Goal: Check status: Check status

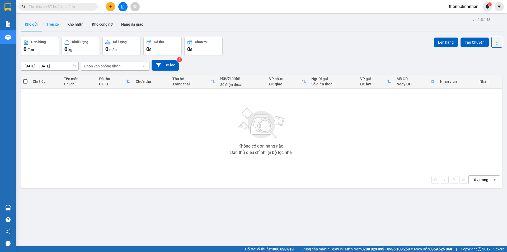
click at [46, 24] on button "Trên xe" at bounding box center [52, 24] width 21 height 13
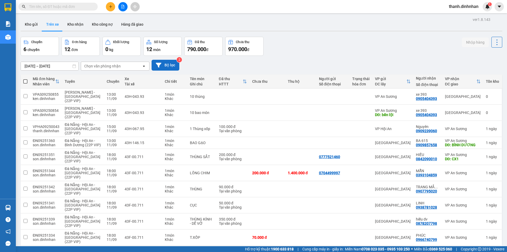
click at [163, 66] on button "Bộ lọc" at bounding box center [166, 65] width 28 height 11
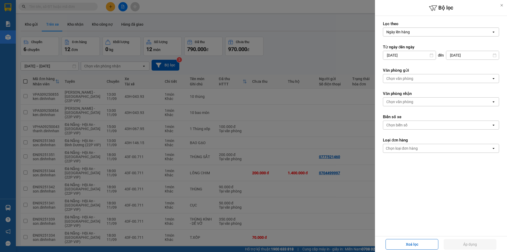
click at [406, 82] on div "Chọn văn phòng" at bounding box center [437, 78] width 108 height 8
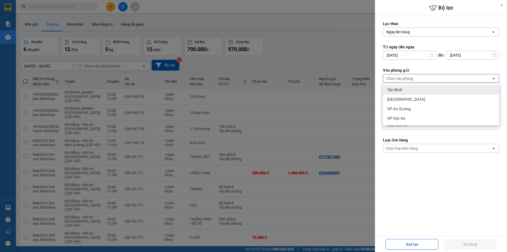
click at [401, 90] on span "Tân Bình" at bounding box center [394, 89] width 15 height 5
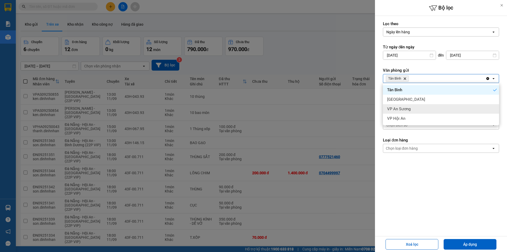
click at [401, 107] on span "VP An Sương" at bounding box center [399, 108] width 24 height 5
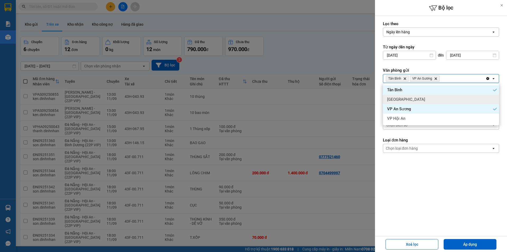
click at [406, 98] on div "[GEOGRAPHIC_DATA]" at bounding box center [441, 100] width 116 height 10
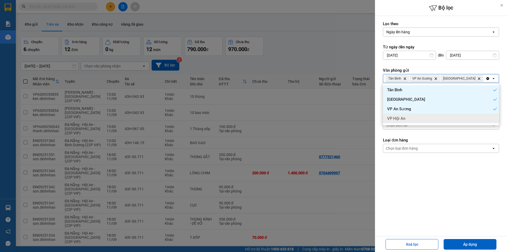
click at [409, 170] on form "Lọc [PERSON_NAME] [PERSON_NAME] hàng open Từ ngày đến ngày [DATE] Press the dow…" at bounding box center [441, 110] width 116 height 179
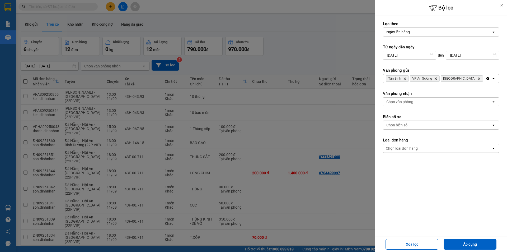
click at [409, 101] on div "Chọn văn phòng" at bounding box center [399, 101] width 27 height 5
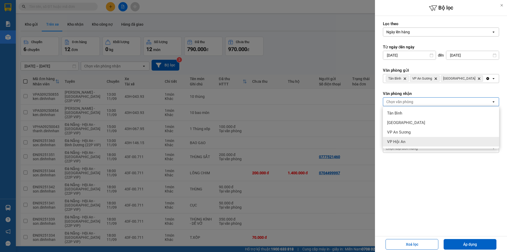
click at [406, 140] on div "VP Hội An" at bounding box center [441, 142] width 116 height 10
click at [412, 181] on form "Lọc [PERSON_NAME] [PERSON_NAME] hàng open Từ ngày đến ngày [DATE] Press the dow…" at bounding box center [441, 110] width 116 height 179
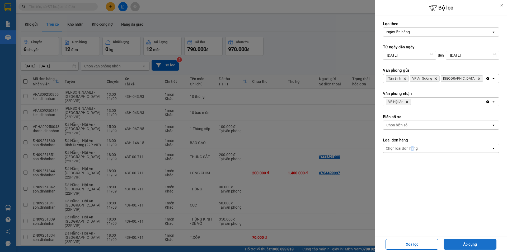
click at [474, 245] on button "Áp dụng" at bounding box center [470, 244] width 53 height 11
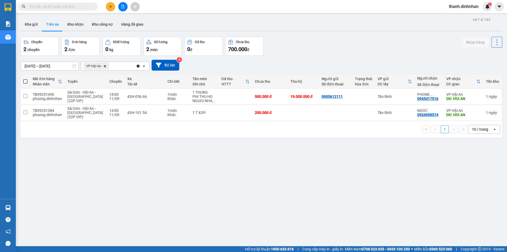
click at [246, 184] on div "ver 1.8.143 Kho gửi Trên xe Kho [PERSON_NAME] công nợ Hàng đã giao Chuyến 2 chu…" at bounding box center [261, 142] width 486 height 252
click at [32, 24] on button "Kho gửi" at bounding box center [31, 24] width 21 height 13
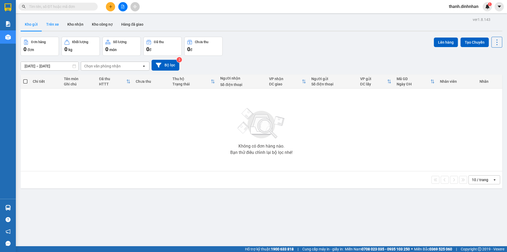
click at [46, 26] on button "Trên xe" at bounding box center [52, 24] width 21 height 13
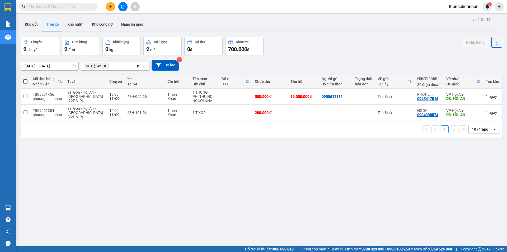
click at [44, 27] on button "Trên xe" at bounding box center [52, 24] width 21 height 13
click at [36, 27] on button "Kho gửi" at bounding box center [31, 24] width 21 height 13
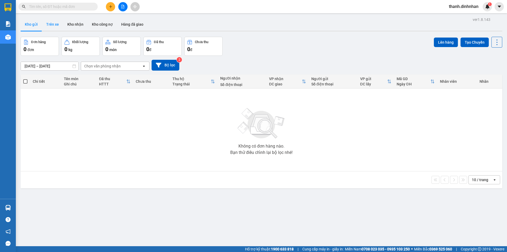
click at [48, 24] on button "Trên xe" at bounding box center [52, 24] width 21 height 13
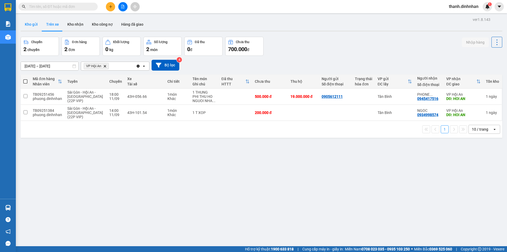
click at [33, 26] on button "Kho gửi" at bounding box center [31, 24] width 21 height 13
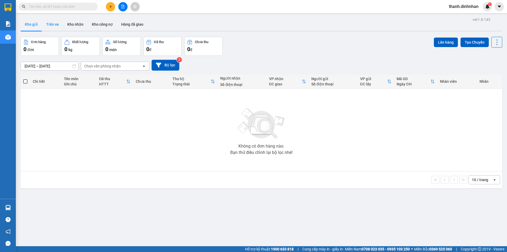
click at [46, 25] on button "Trên xe" at bounding box center [52, 24] width 21 height 13
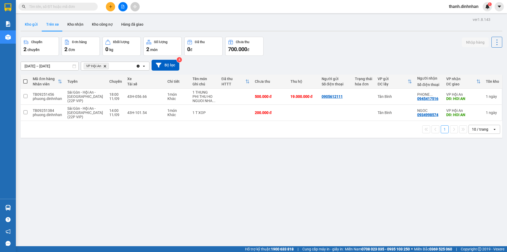
click at [36, 27] on button "Kho gửi" at bounding box center [31, 24] width 21 height 13
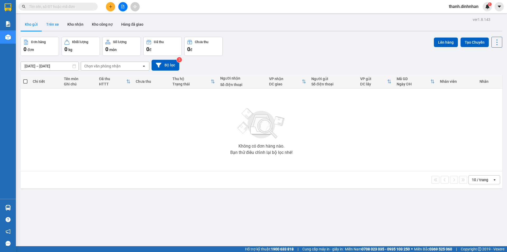
click at [48, 26] on button "Trên xe" at bounding box center [52, 24] width 21 height 13
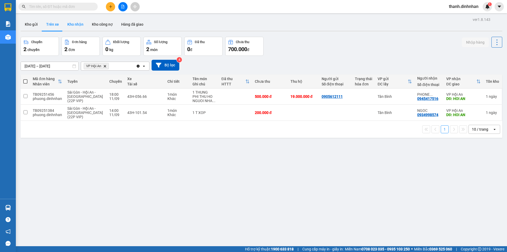
click at [76, 27] on button "Kho nhận" at bounding box center [75, 24] width 25 height 13
type input "[DATE] – [DATE]"
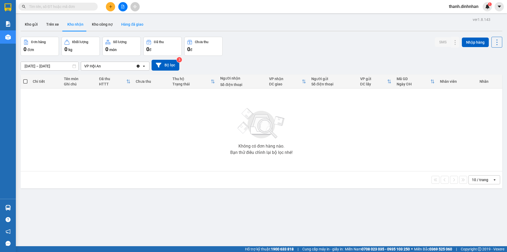
click at [135, 29] on button "Hàng đã giao" at bounding box center [132, 24] width 31 height 13
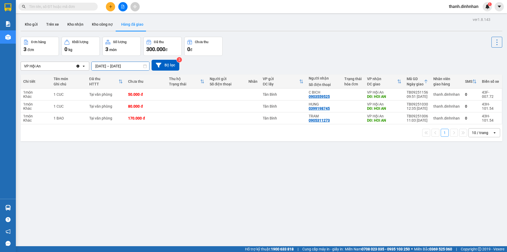
click at [135, 63] on input "[DATE] – [DATE]" at bounding box center [121, 66] width 58 height 8
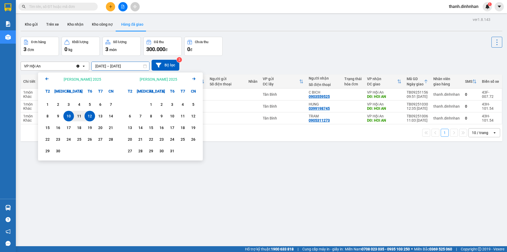
click at [90, 117] on div "12" at bounding box center [89, 116] width 7 height 6
type input "[DATE] – [DATE]"
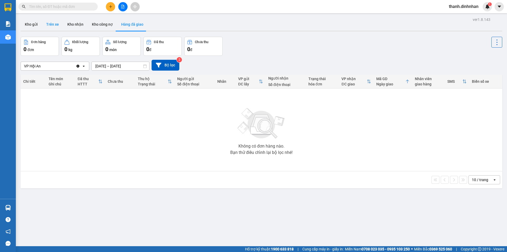
click at [57, 24] on button "Trên xe" at bounding box center [52, 24] width 21 height 13
